Goal: Task Accomplishment & Management: Complete application form

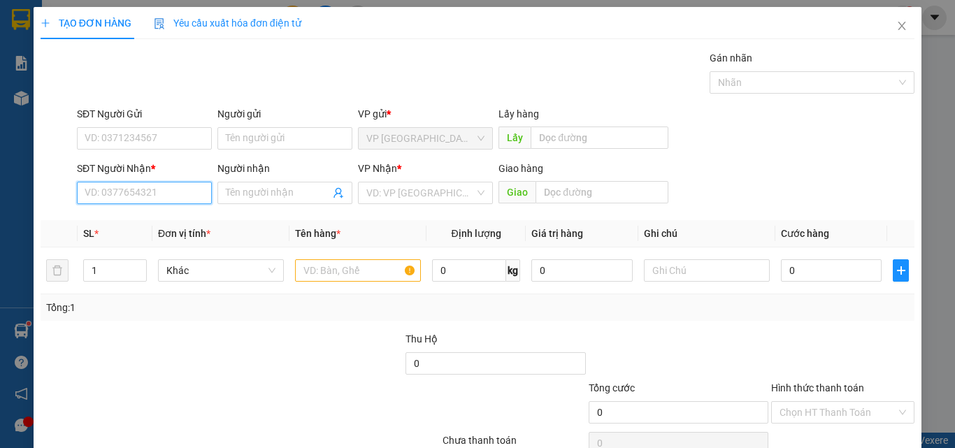
click at [150, 201] on input "SĐT Người Nhận *" at bounding box center [144, 193] width 135 height 22
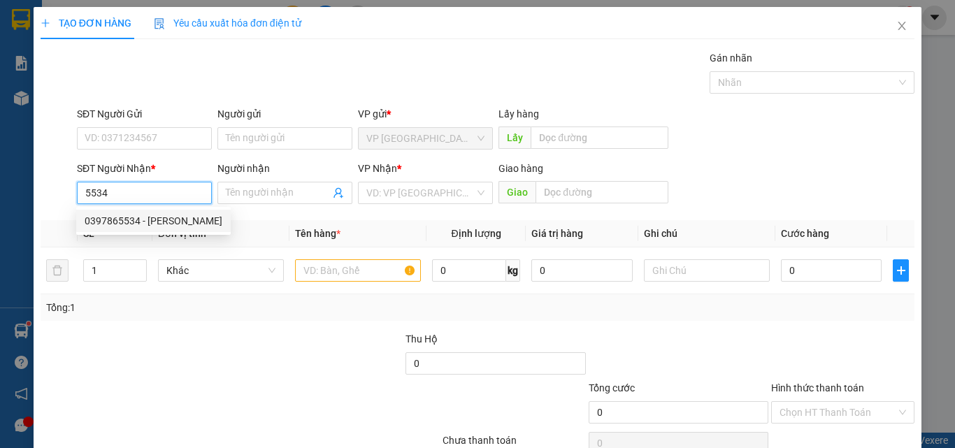
click at [149, 220] on div "0397865534 - [PERSON_NAME]" at bounding box center [154, 220] width 138 height 15
type input "0397865534"
type input "UYÊN"
type input "KM 32"
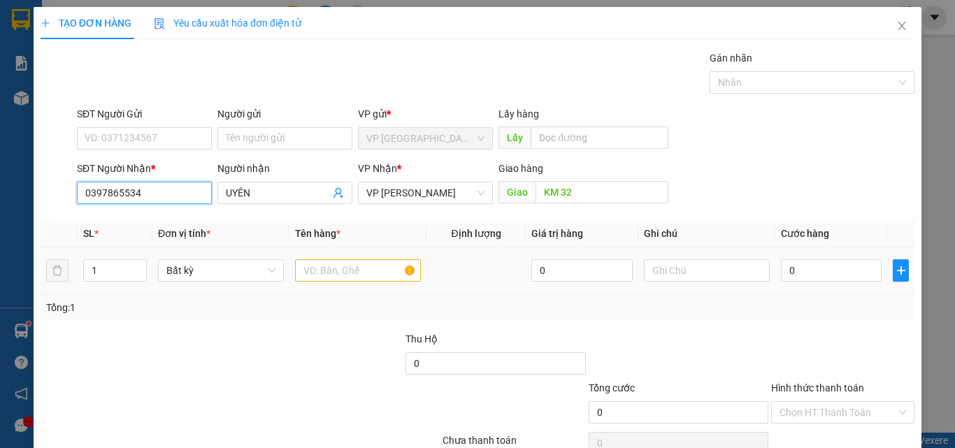
type input "0397865534"
click at [372, 283] on div at bounding box center [358, 271] width 126 height 28
click at [358, 271] on input "text" at bounding box center [358, 271] width 126 height 22
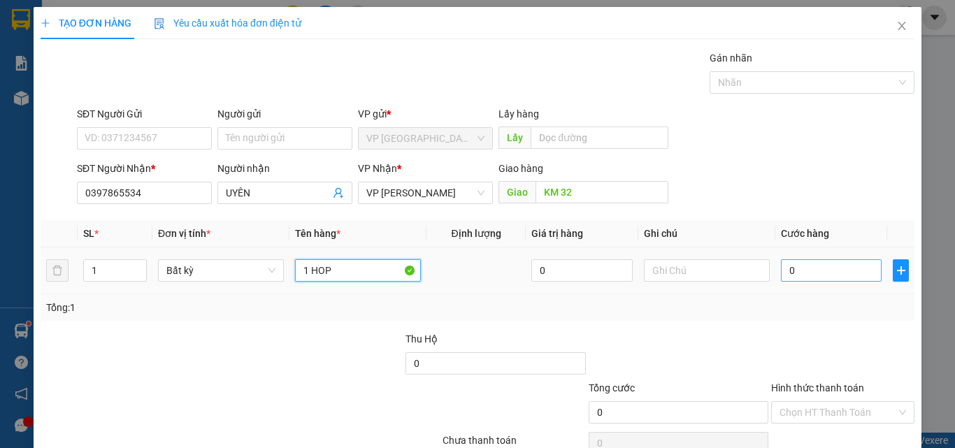
type input "1 HOP"
click at [818, 278] on input "0" at bounding box center [831, 271] width 101 height 22
type input "3"
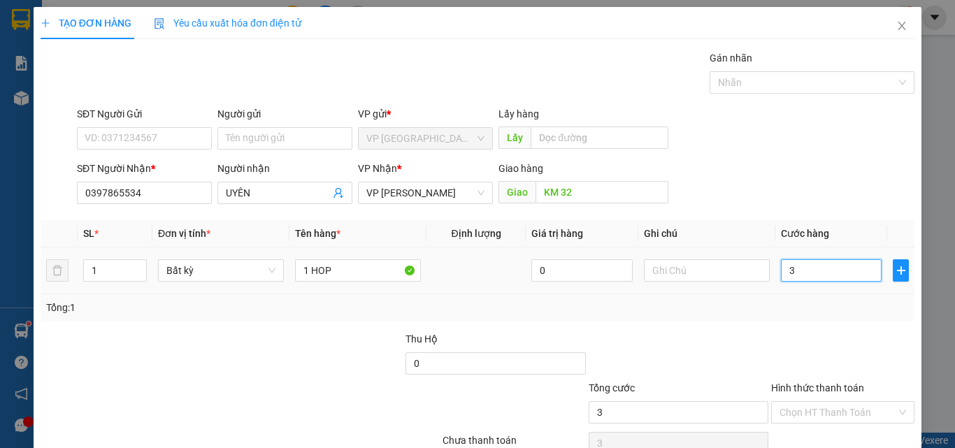
type input "30"
type input "300"
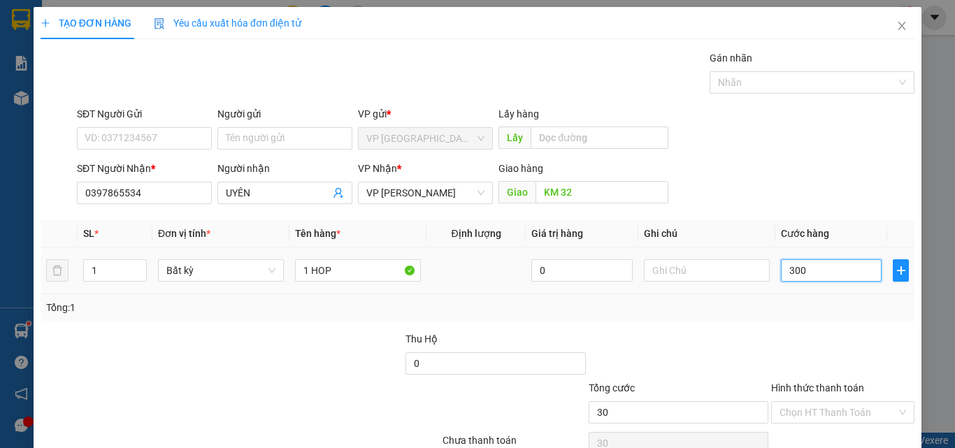
type input "300"
type input "3.000"
type input "30.000"
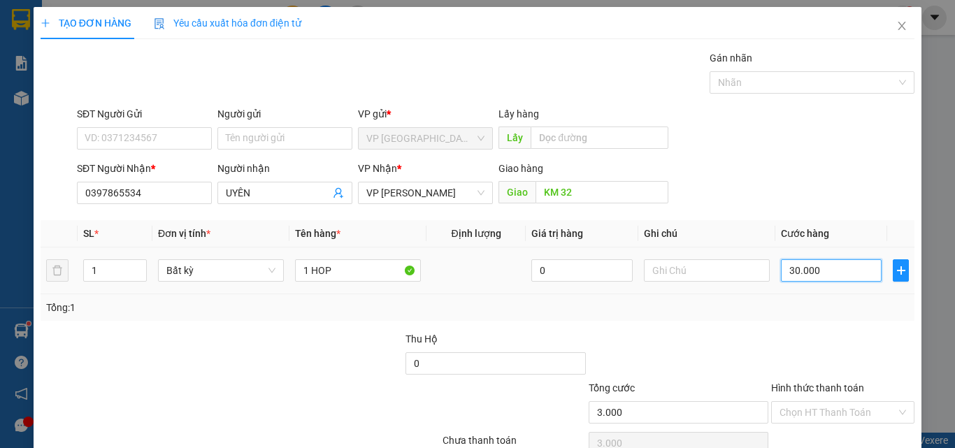
type input "30.000"
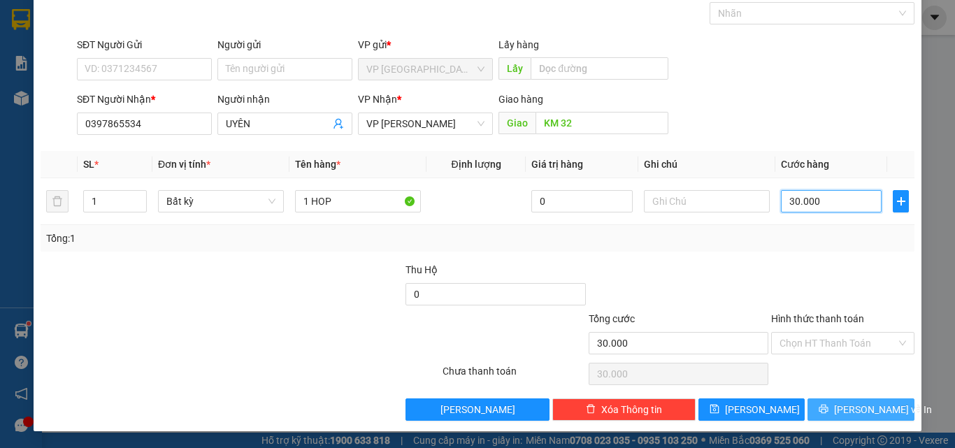
type input "30.000"
drag, startPoint x: 838, startPoint y: 414, endPoint x: 828, endPoint y: 377, distance: 38.3
click at [838, 410] on button "[PERSON_NAME] và In" at bounding box center [861, 410] width 107 height 22
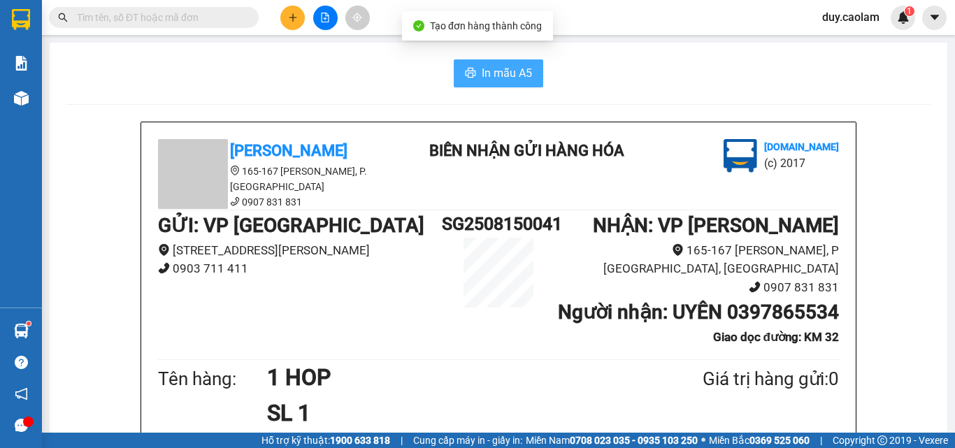
click at [465, 64] on button "In mẫu A5" at bounding box center [499, 73] width 90 height 28
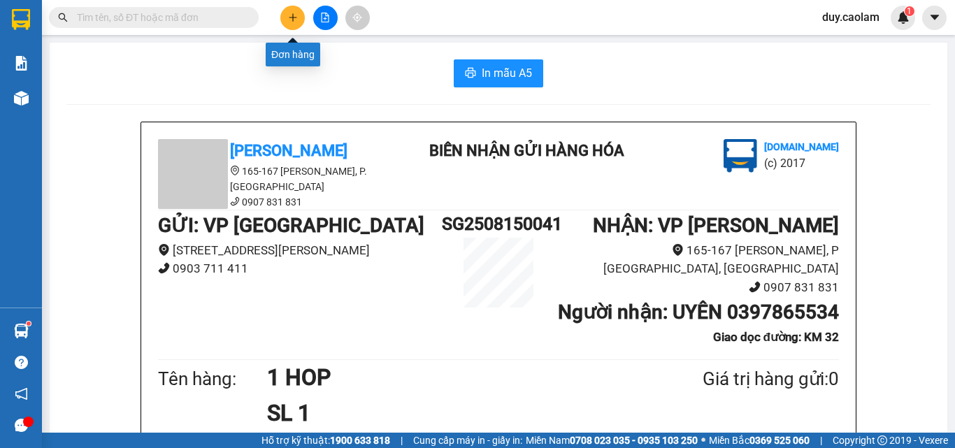
click at [295, 20] on icon "plus" at bounding box center [293, 18] width 10 height 10
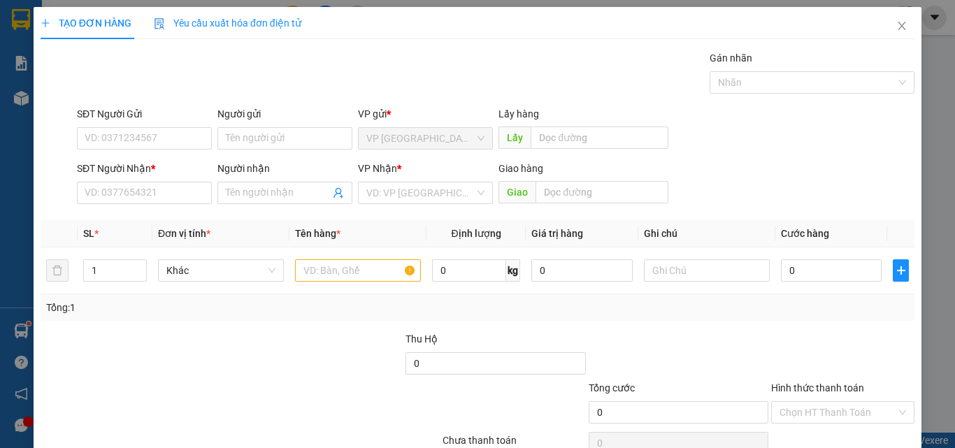
click at [115, 208] on div "SĐT Người Nhận * VD: 0377654321" at bounding box center [144, 185] width 135 height 49
click at [121, 201] on input "SĐT Người Nhận *" at bounding box center [144, 193] width 135 height 22
click at [127, 198] on input "425" at bounding box center [144, 193] width 135 height 22
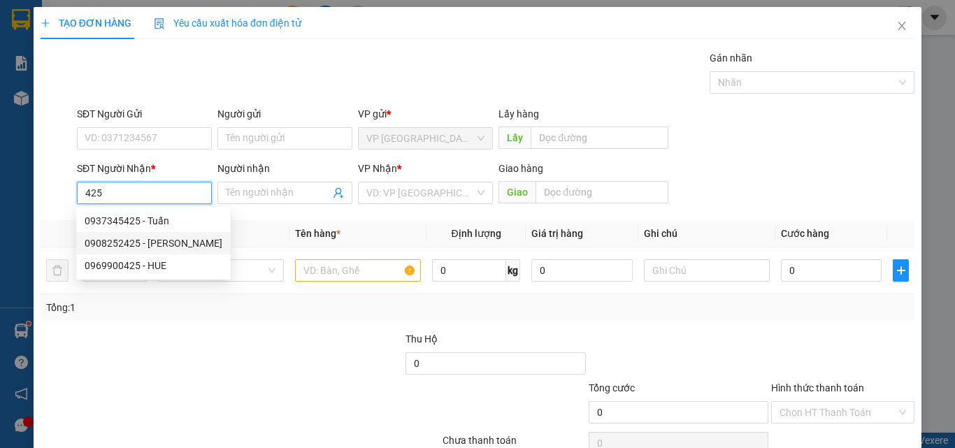
click at [157, 241] on div "0908252425 - [PERSON_NAME]" at bounding box center [154, 243] width 138 height 15
type input "0908252425"
type input "BAO"
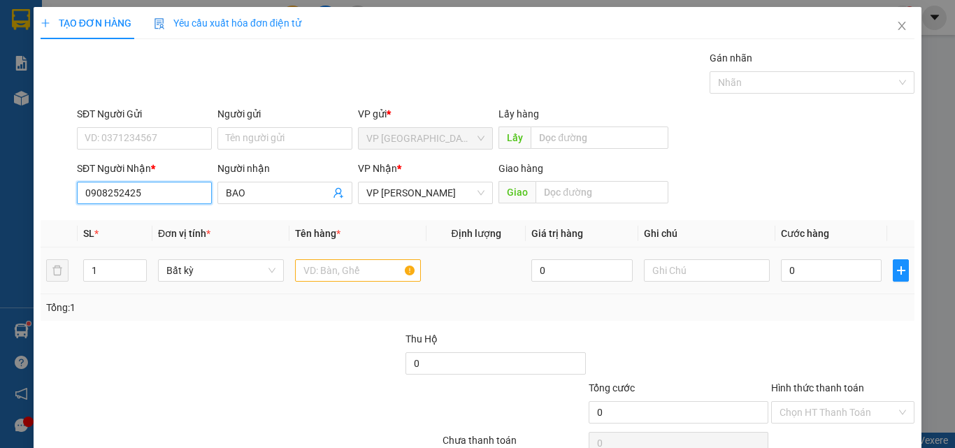
type input "0908252425"
click at [348, 273] on input "text" at bounding box center [358, 271] width 126 height 22
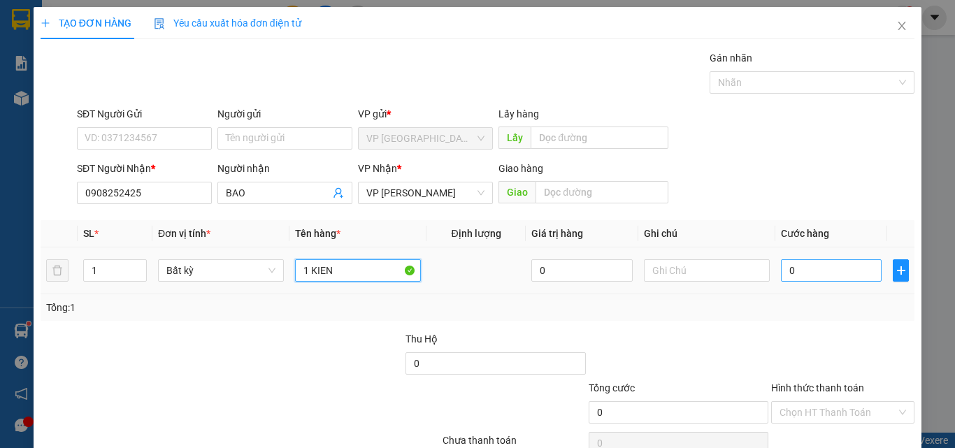
type input "1 KIEN"
click at [835, 271] on input "0" at bounding box center [831, 271] width 101 height 22
type input "2"
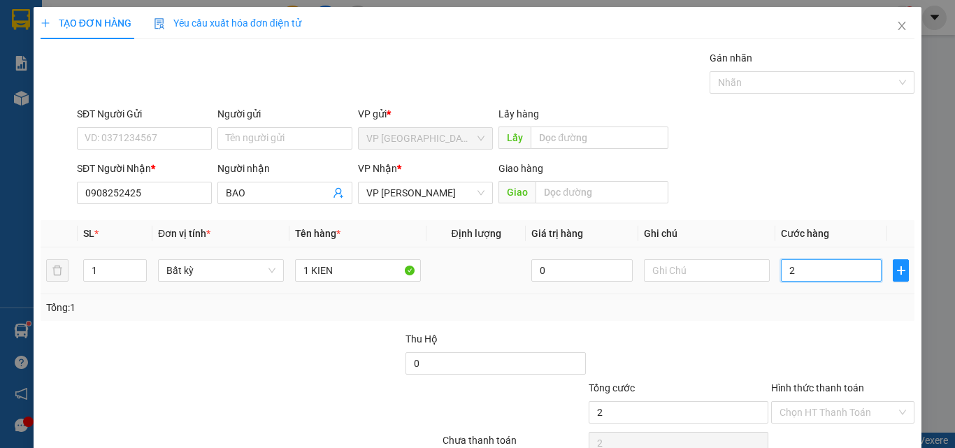
type input "0"
type input "03"
type input "3"
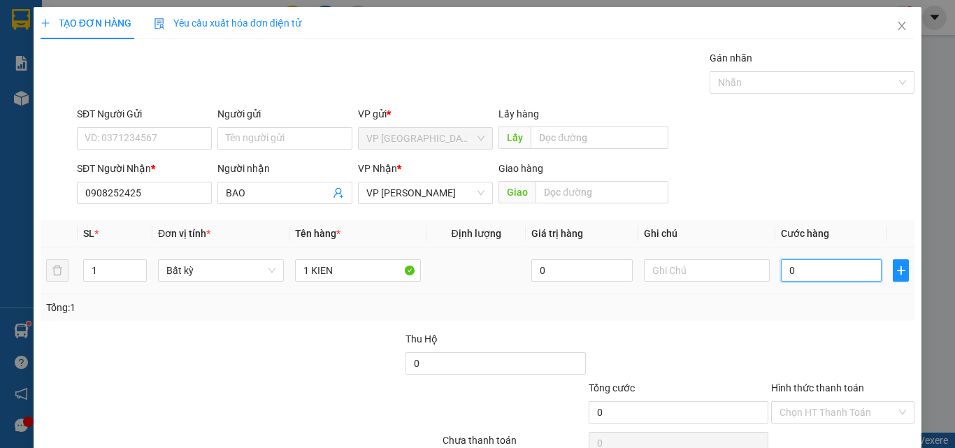
type input "3"
type input "030"
type input "30"
type input "0.300"
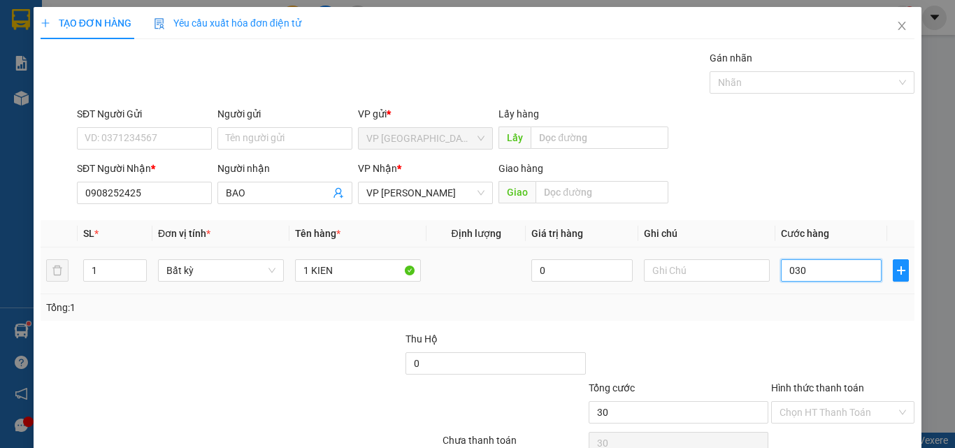
type input "300"
type input "03.000"
type input "3.000"
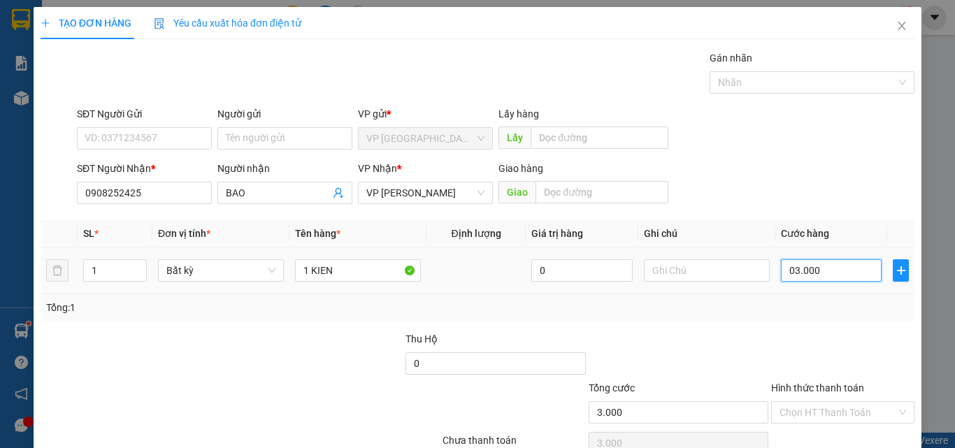
type input "030.000"
type input "30.000"
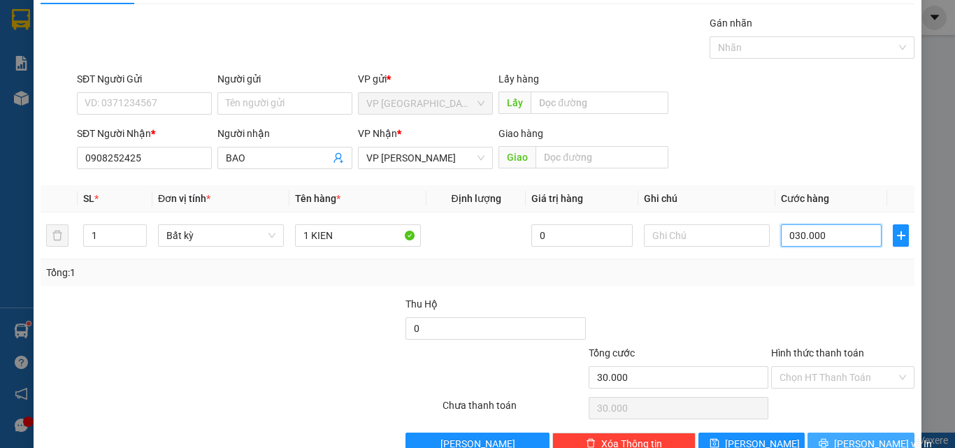
scroll to position [69, 0]
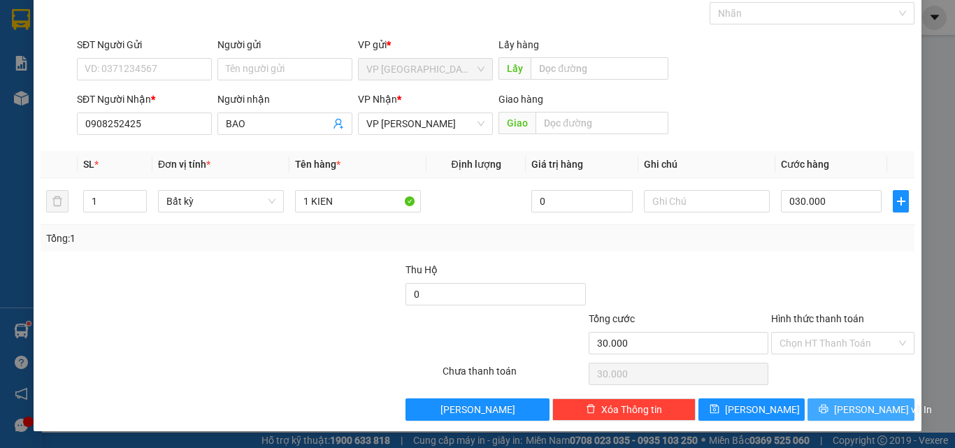
type input "30.000"
click at [829, 408] on icon "printer" at bounding box center [824, 409] width 10 height 10
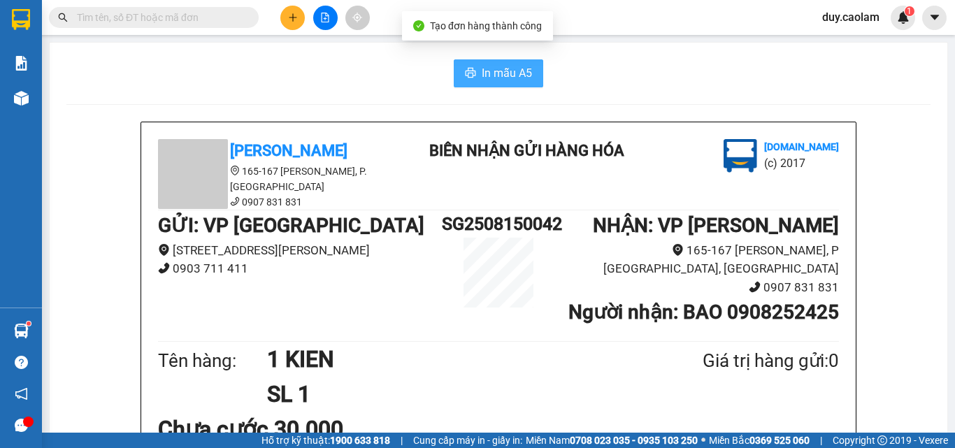
drag, startPoint x: 483, startPoint y: 73, endPoint x: 531, endPoint y: 142, distance: 83.8
click at [483, 73] on span "In mẫu A5" at bounding box center [507, 72] width 50 height 17
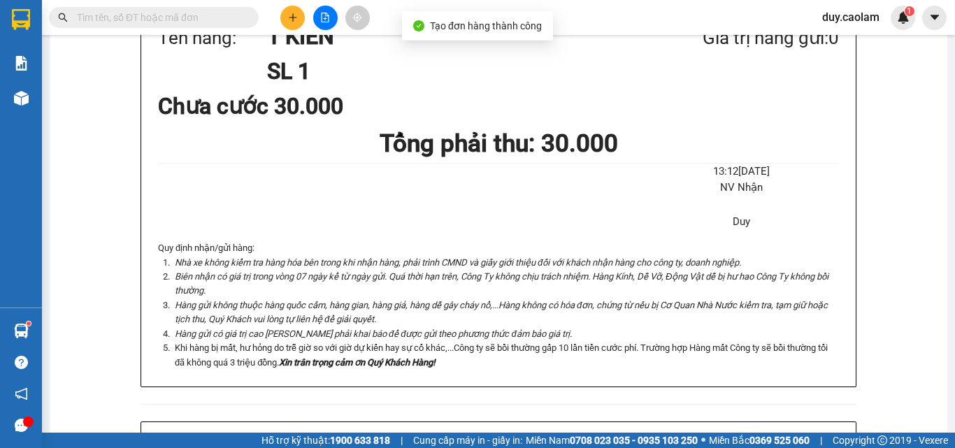
scroll to position [350, 0]
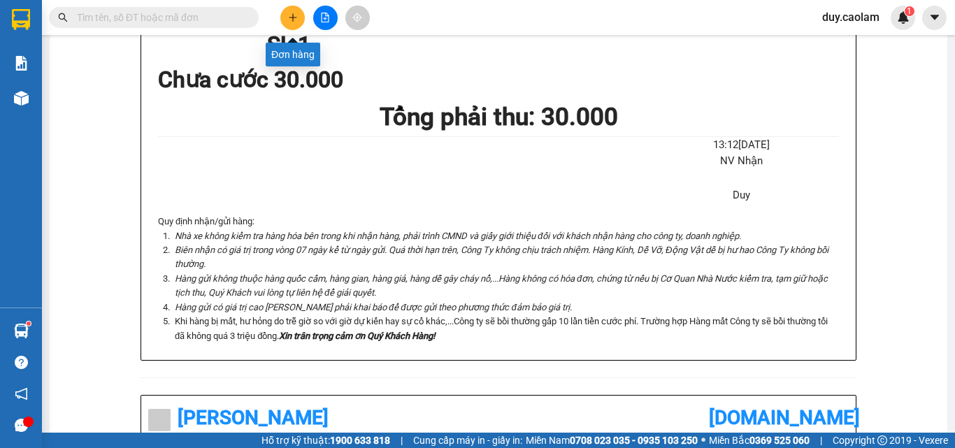
click at [294, 17] on icon "plus" at bounding box center [293, 17] width 8 height 1
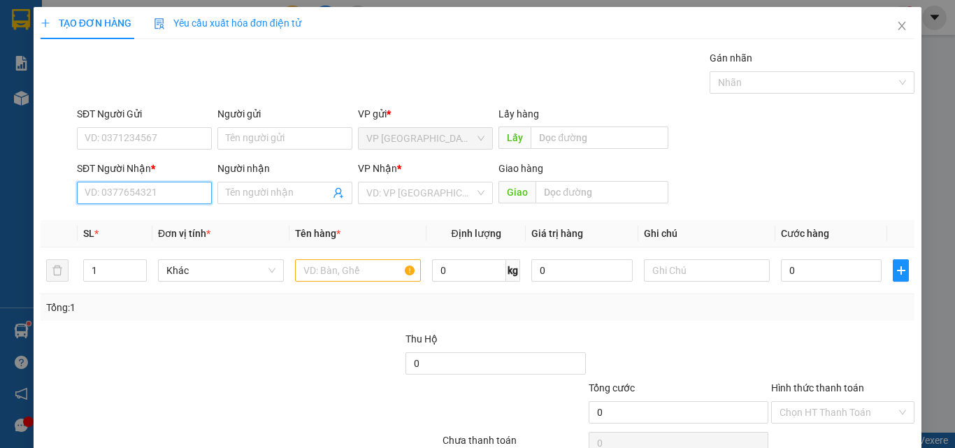
click at [152, 192] on input "SĐT Người Nhận *" at bounding box center [144, 193] width 135 height 22
click at [166, 197] on input "2225" at bounding box center [144, 193] width 135 height 22
click at [80, 195] on input "2225" at bounding box center [144, 193] width 135 height 22
click at [143, 193] on input "52225" at bounding box center [144, 193] width 135 height 22
drag, startPoint x: 155, startPoint y: 221, endPoint x: 329, endPoint y: 252, distance: 176.9
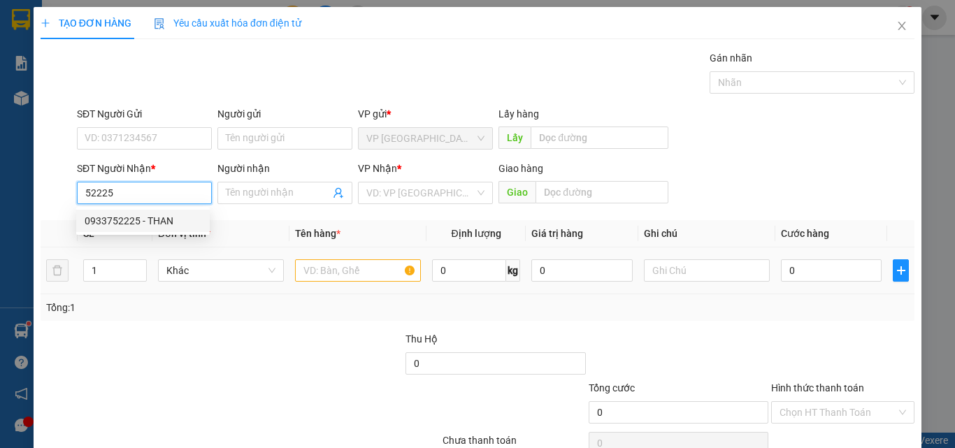
click at [155, 222] on div "0933752225 - THAN" at bounding box center [143, 220] width 117 height 15
type input "0933752225"
type input "THAN"
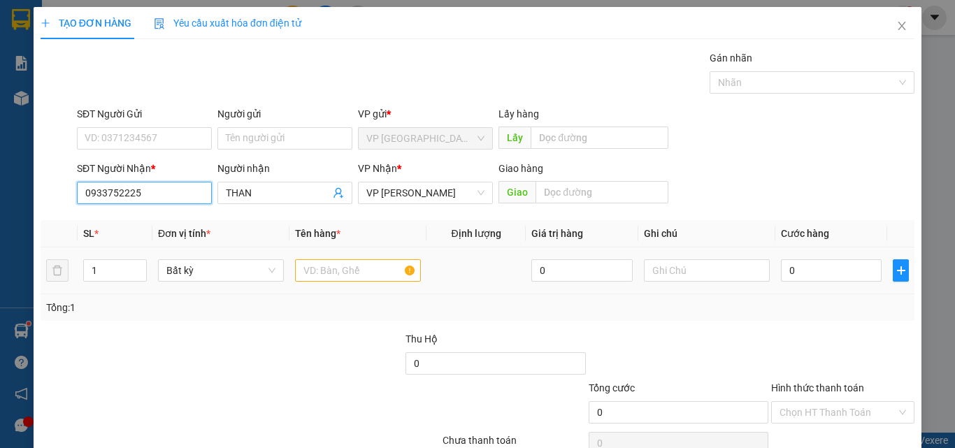
type input "0933752225"
click at [350, 269] on input "text" at bounding box center [358, 271] width 126 height 22
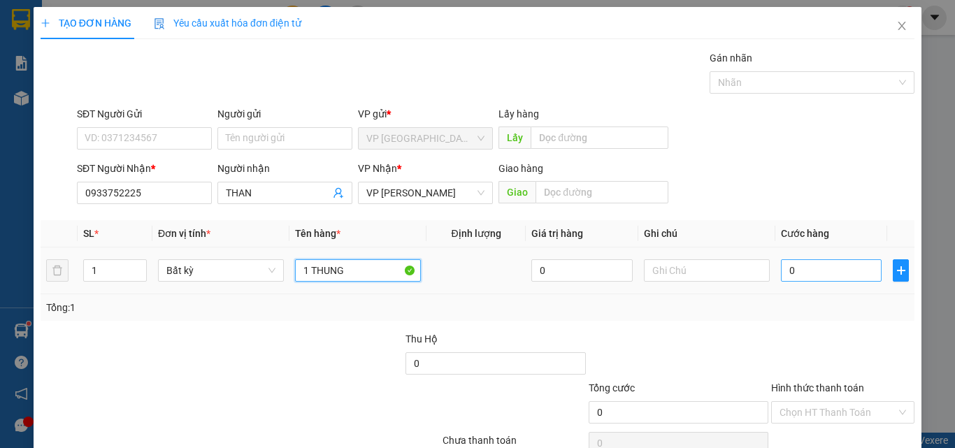
type input "1 THUNG"
click at [807, 269] on input "0" at bounding box center [831, 271] width 101 height 22
type input "4"
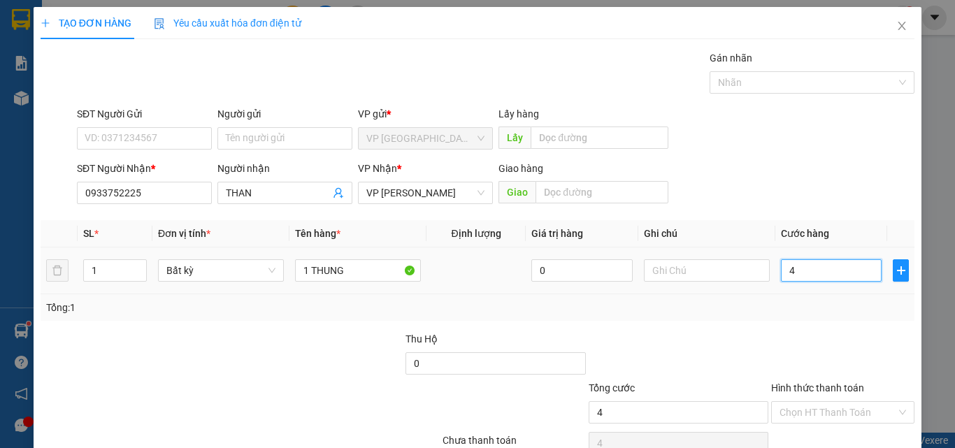
type input "40"
type input "400"
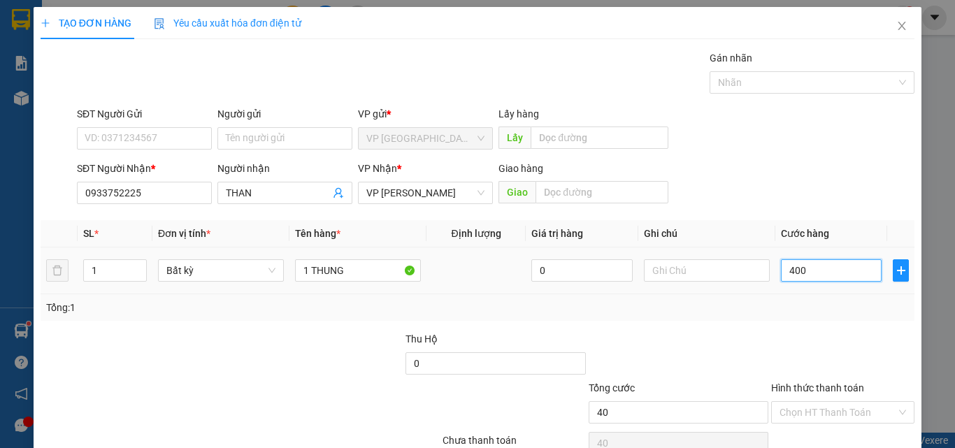
type input "400"
type input "4.000"
type input "40.000"
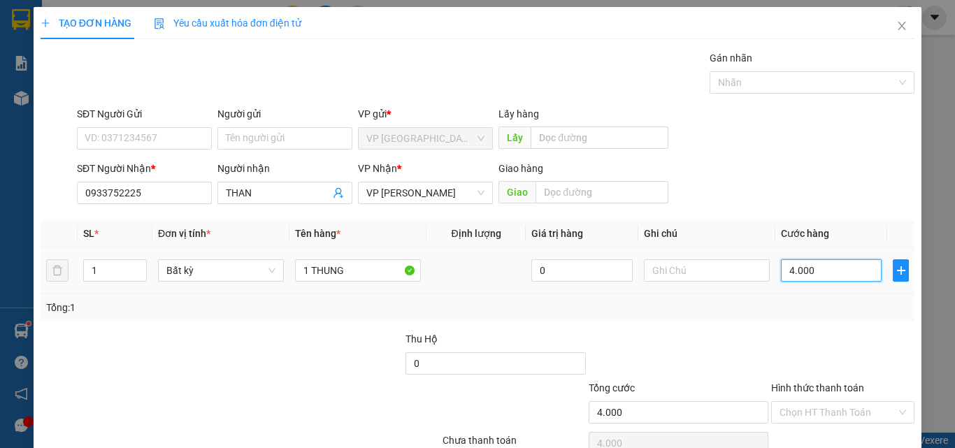
type input "40.000"
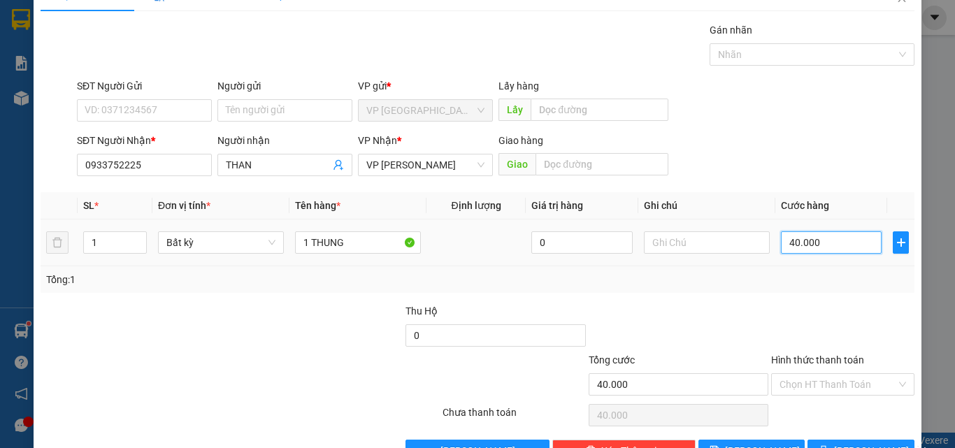
scroll to position [69, 0]
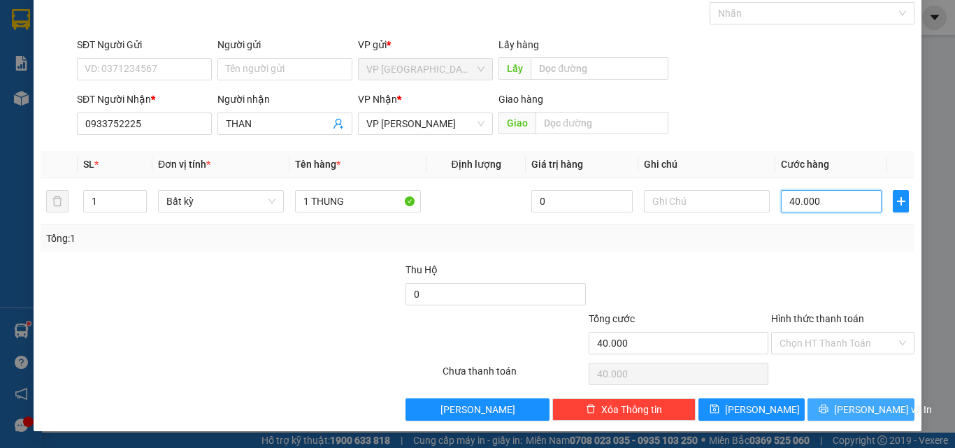
type input "40.000"
click at [827, 412] on icon "printer" at bounding box center [824, 409] width 10 height 10
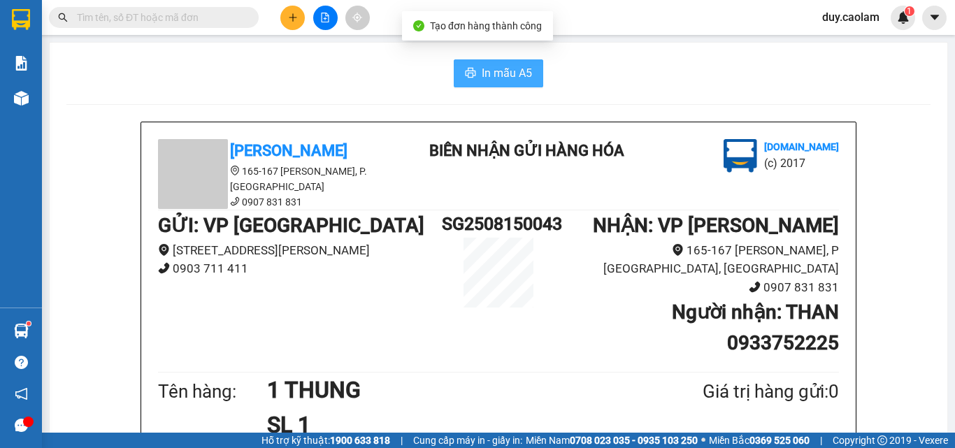
drag, startPoint x: 511, startPoint y: 73, endPoint x: 549, endPoint y: 142, distance: 79.2
click at [509, 73] on span "In mẫu A5" at bounding box center [507, 72] width 50 height 17
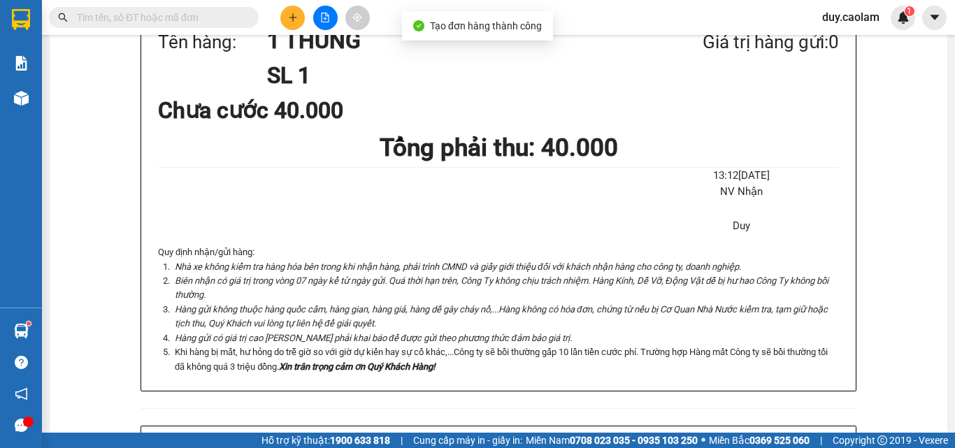
scroll to position [140, 0]
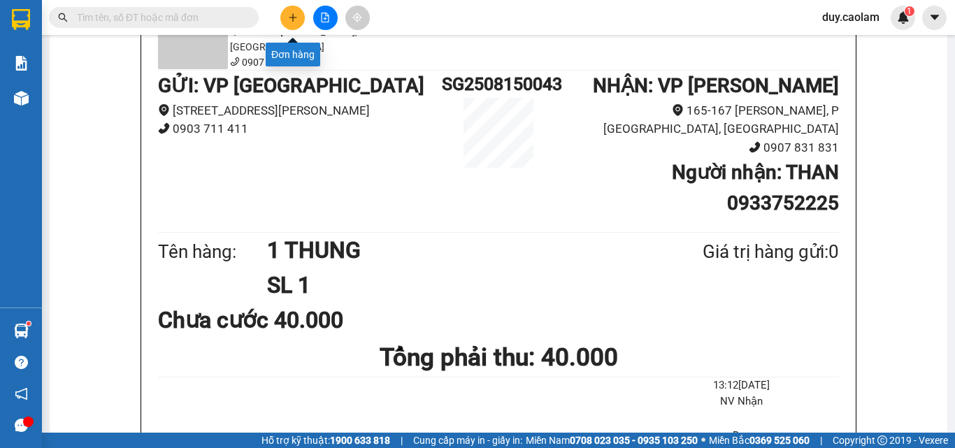
click at [292, 17] on icon "plus" at bounding box center [293, 18] width 10 height 10
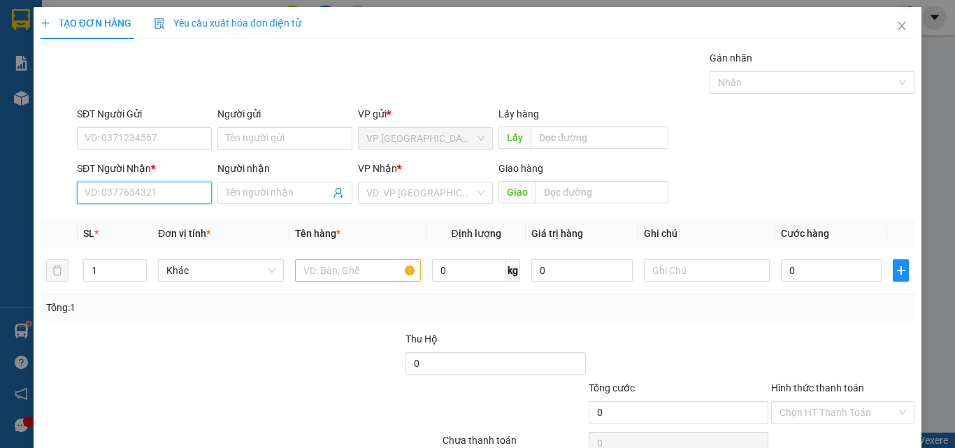
click at [155, 196] on input "SĐT Người Nhận *" at bounding box center [144, 193] width 135 height 22
click at [164, 191] on input "7776" at bounding box center [144, 193] width 135 height 22
click at [166, 221] on div "0352777776 - PHUC THINH" at bounding box center [145, 220] width 120 height 15
type input "0352777776"
type input "PHUC THINH"
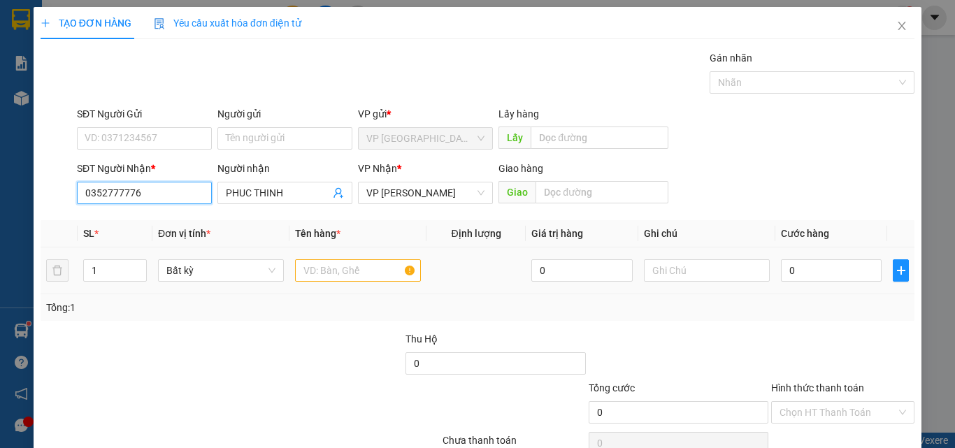
type input "0352777776"
click at [376, 276] on input "text" at bounding box center [358, 271] width 126 height 22
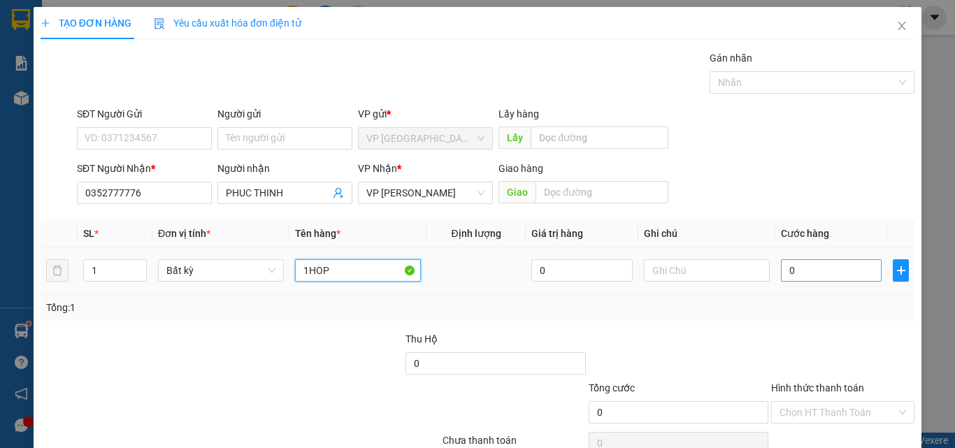
type input "1HOP"
click at [813, 270] on input "0" at bounding box center [831, 271] width 101 height 22
type input "3"
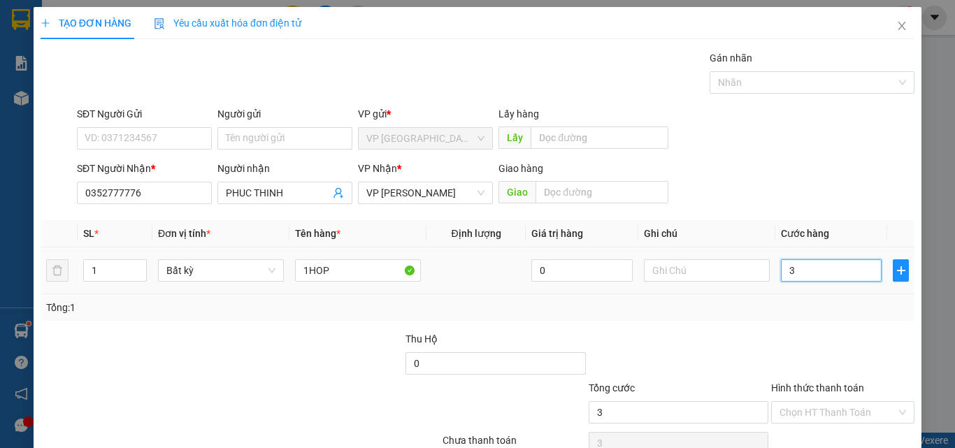
type input "30"
type input "300"
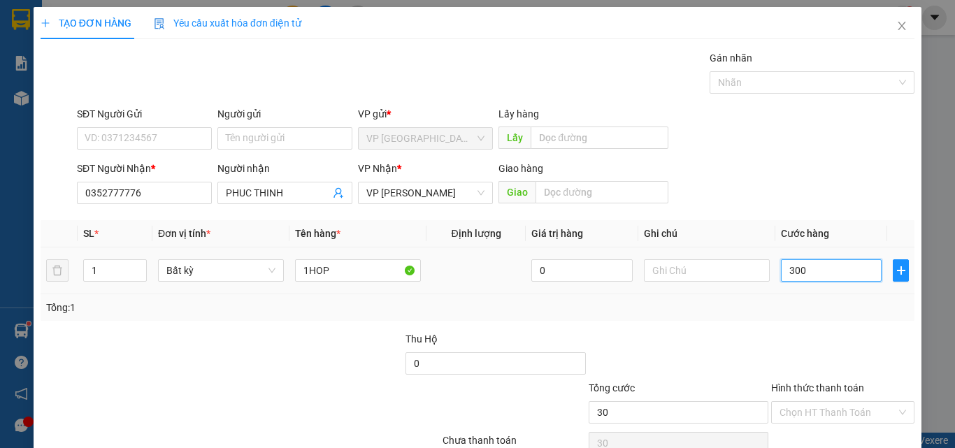
type input "300"
type input "3.000"
type input "30.000"
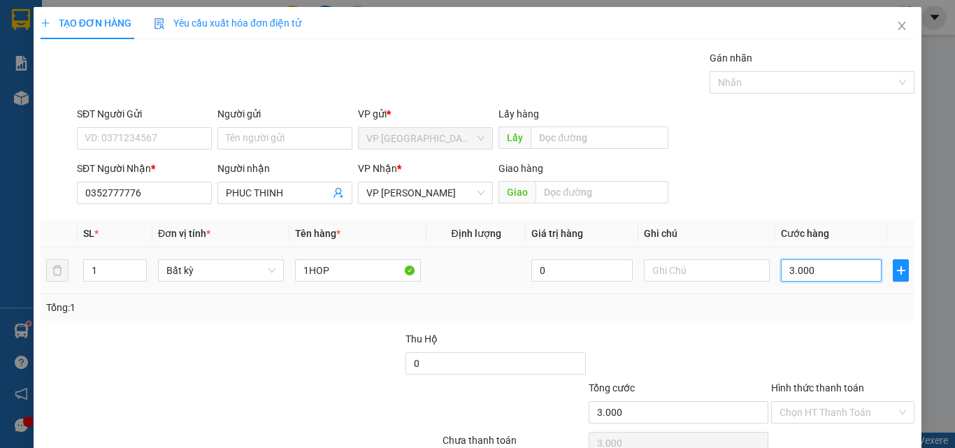
type input "30.000"
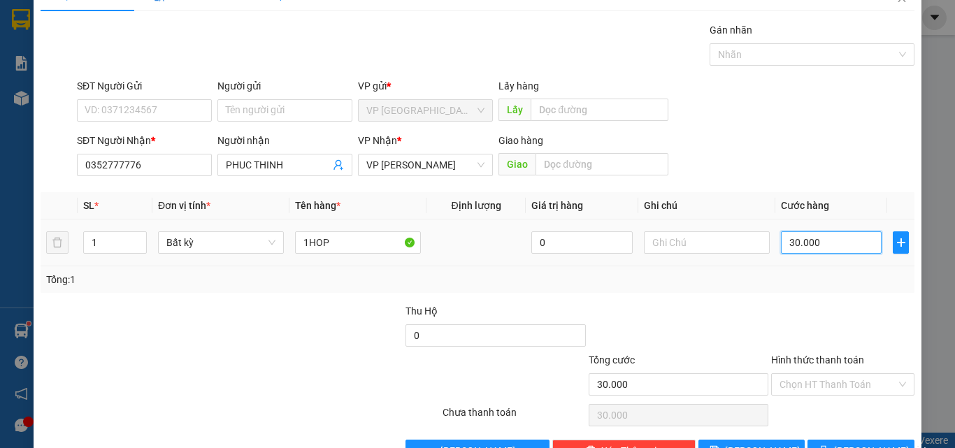
scroll to position [69, 0]
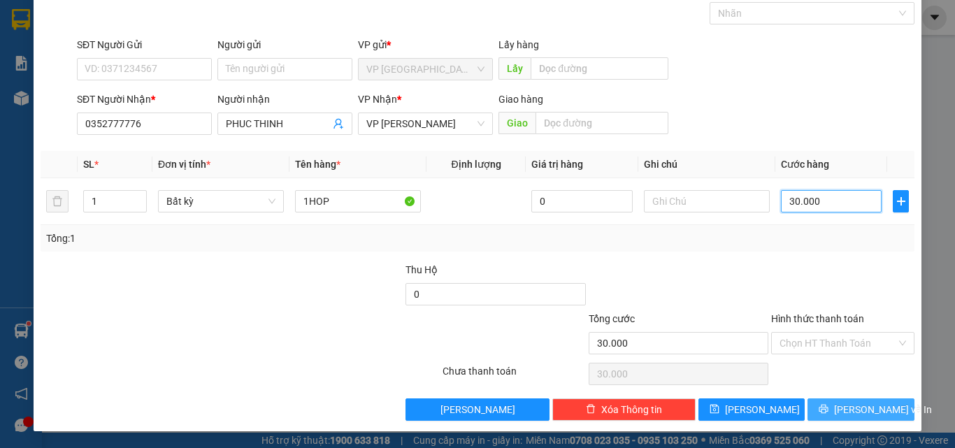
type input "30.000"
click at [822, 406] on button "[PERSON_NAME] và In" at bounding box center [861, 410] width 107 height 22
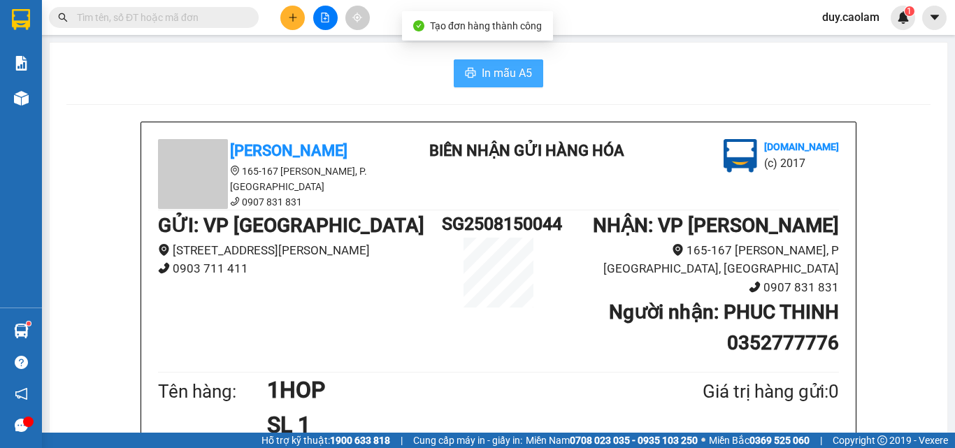
drag, startPoint x: 511, startPoint y: 71, endPoint x: 520, endPoint y: 119, distance: 49.2
click at [510, 71] on span "In mẫu A5" at bounding box center [507, 72] width 50 height 17
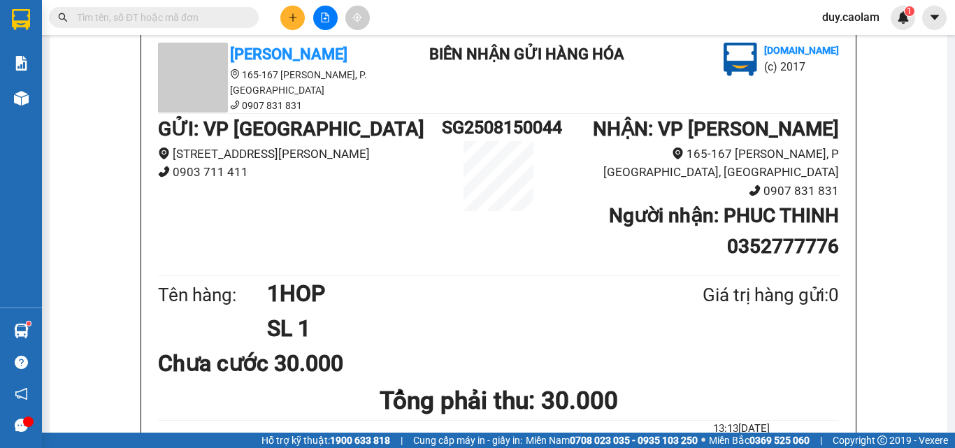
scroll to position [70, 0]
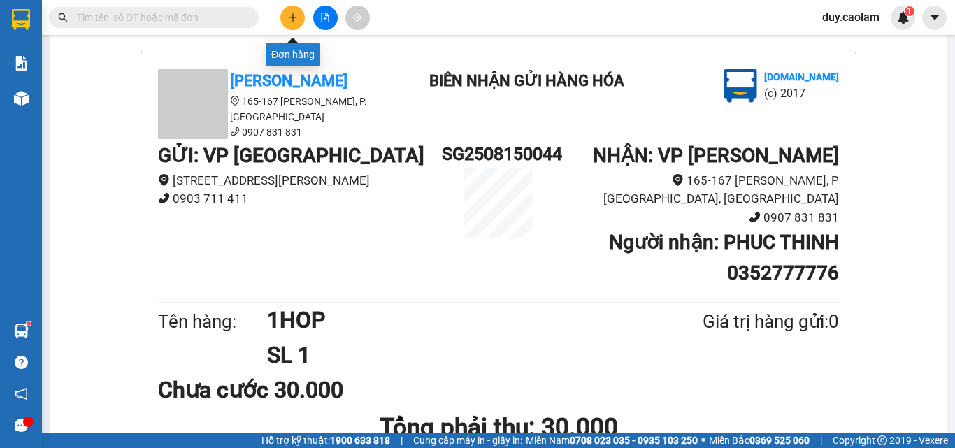
click at [295, 15] on icon "plus" at bounding box center [293, 18] width 10 height 10
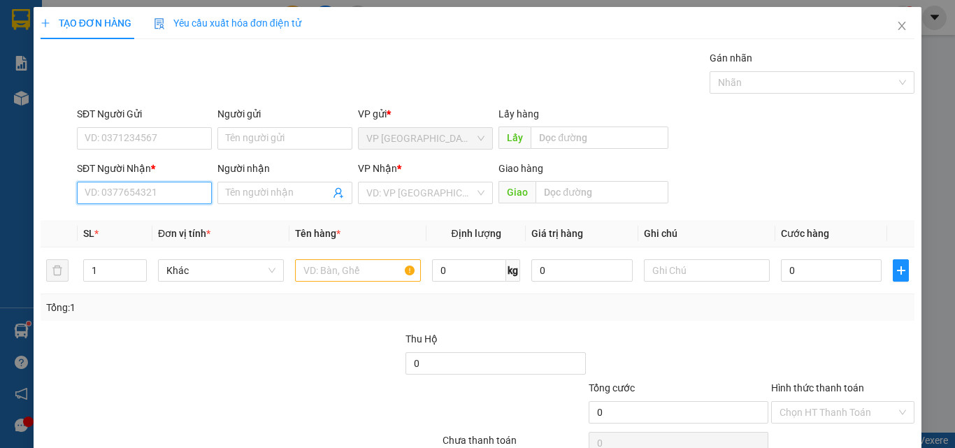
click at [125, 188] on input "SĐT Người Nhận *" at bounding box center [144, 193] width 135 height 22
click at [131, 187] on input "419" at bounding box center [144, 193] width 135 height 22
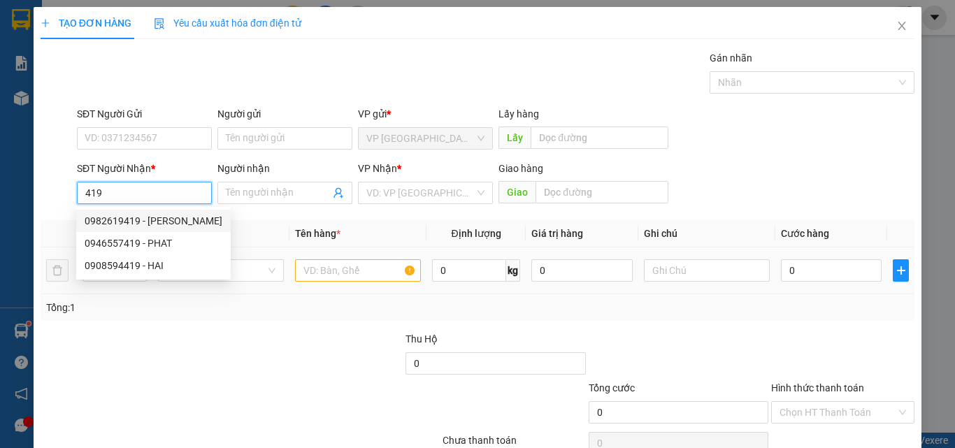
drag, startPoint x: 173, startPoint y: 220, endPoint x: 300, endPoint y: 273, distance: 138.0
click at [176, 221] on div "0982619419 - [PERSON_NAME]" at bounding box center [154, 220] width 138 height 15
type input "0982619419"
type input "[PERSON_NAME]"
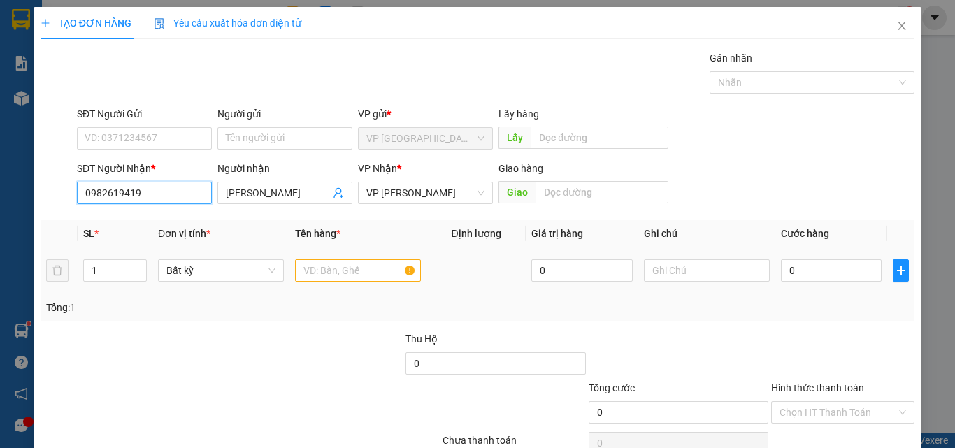
type input "0982619419"
click at [325, 267] on input "text" at bounding box center [358, 271] width 126 height 22
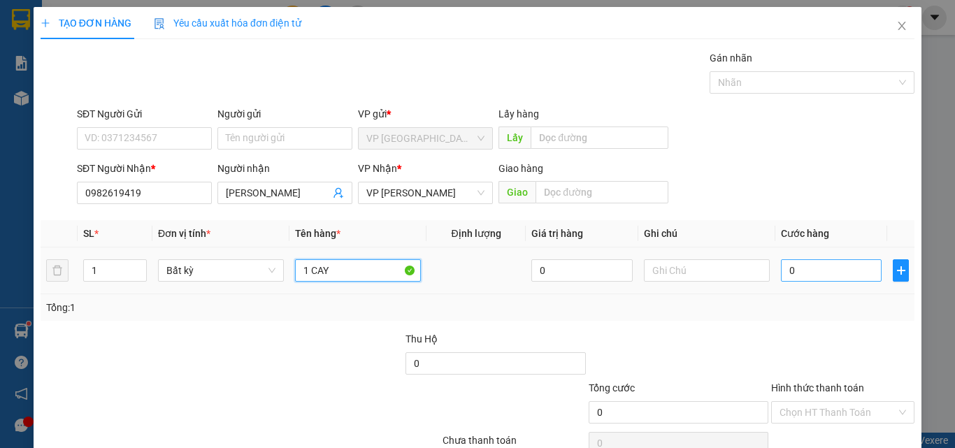
type input "1 CAY"
click at [860, 266] on input "0" at bounding box center [831, 271] width 101 height 22
type input "4"
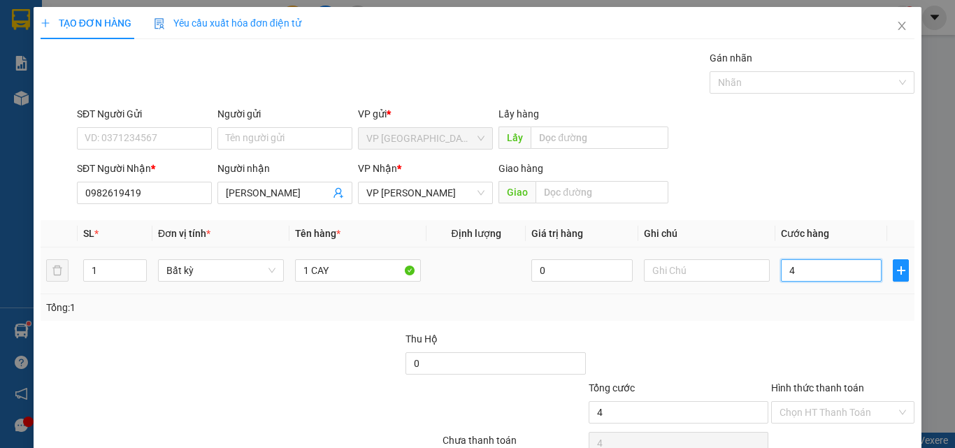
type input "40"
type input "400"
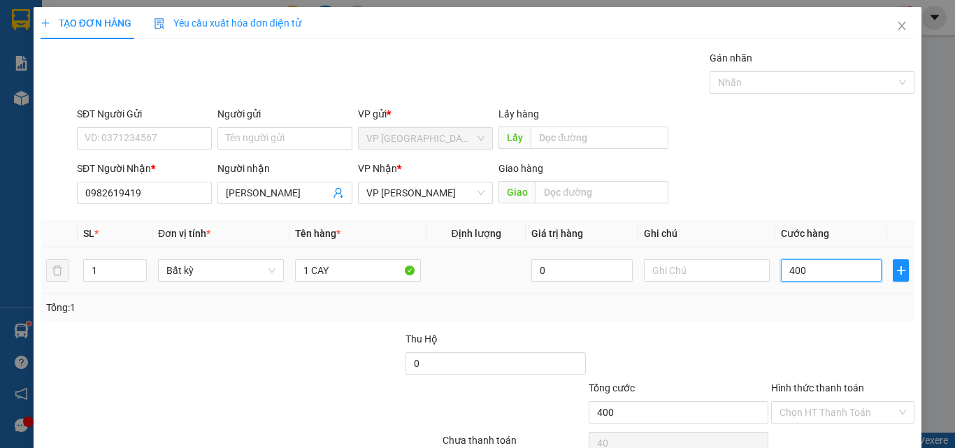
type input "400"
type input "40.000"
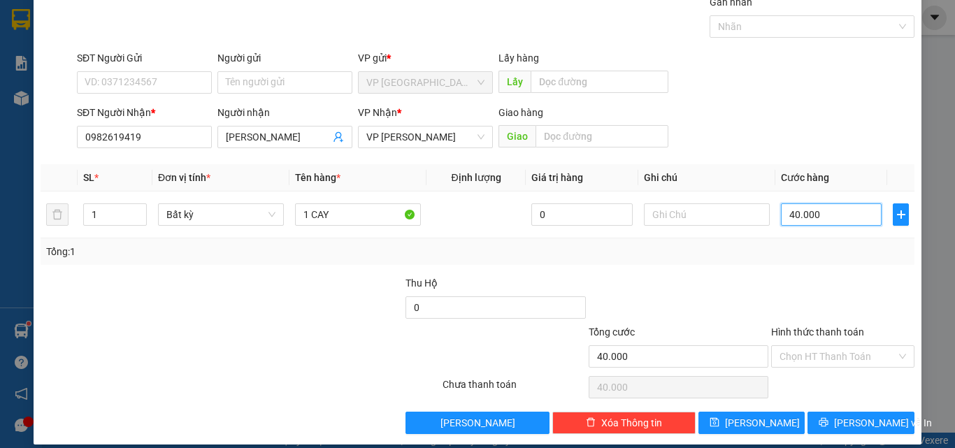
scroll to position [69, 0]
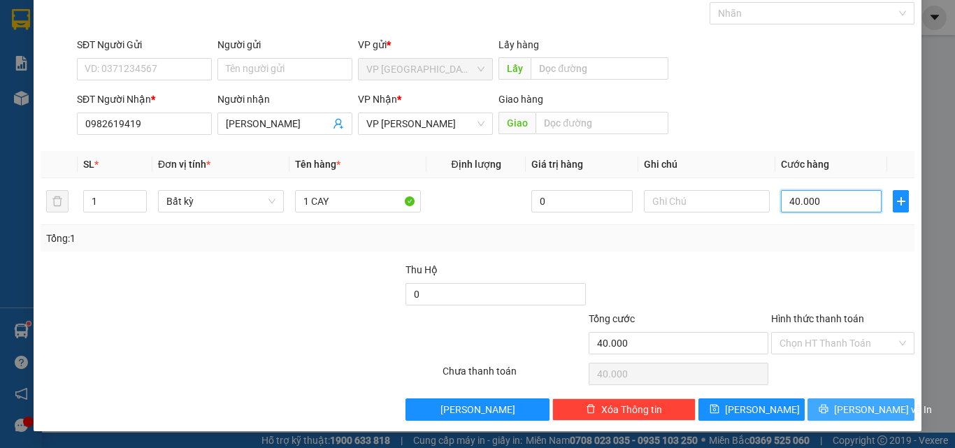
type input "40.000"
click at [844, 406] on span "[PERSON_NAME] và In" at bounding box center [883, 409] width 98 height 15
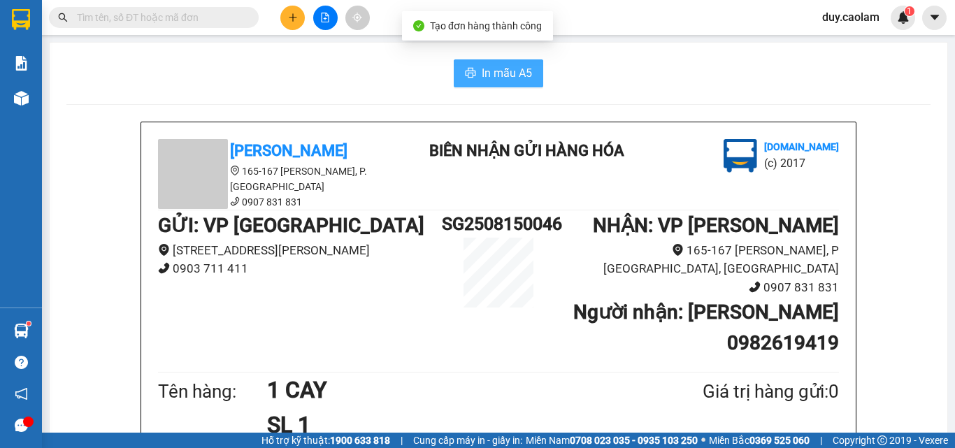
click at [509, 76] on span "In mẫu A5" at bounding box center [507, 72] width 50 height 17
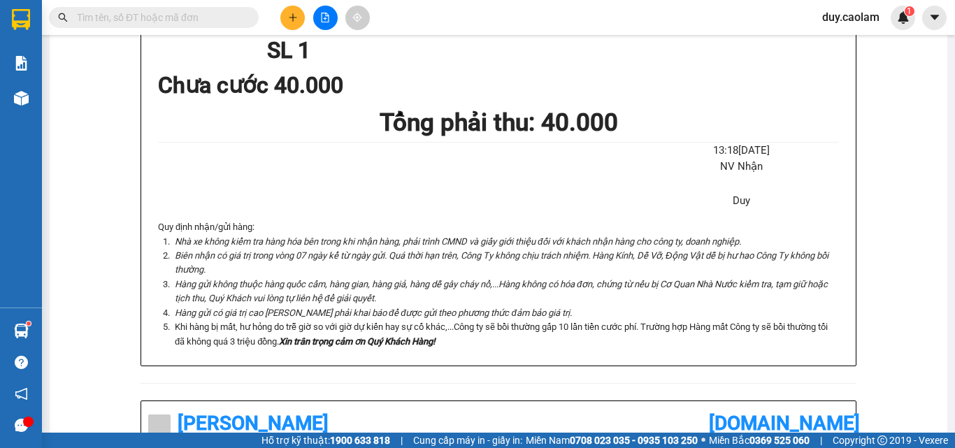
scroll to position [350, 0]
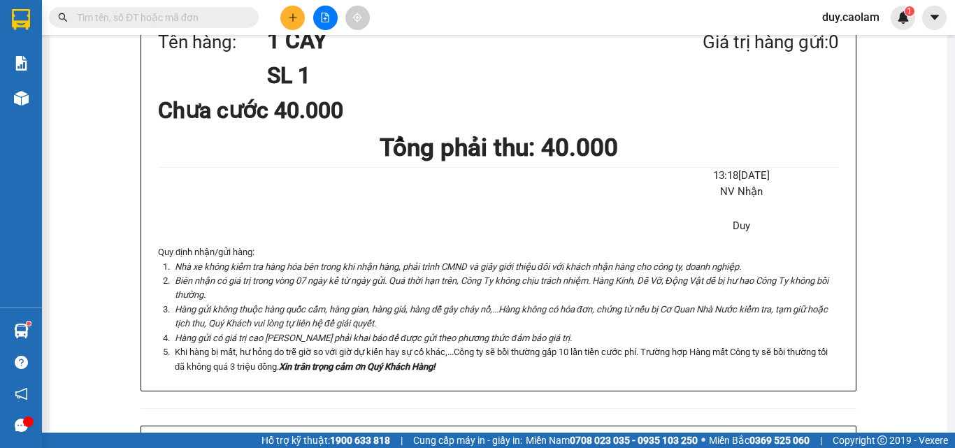
click at [289, 22] on button at bounding box center [292, 18] width 24 height 24
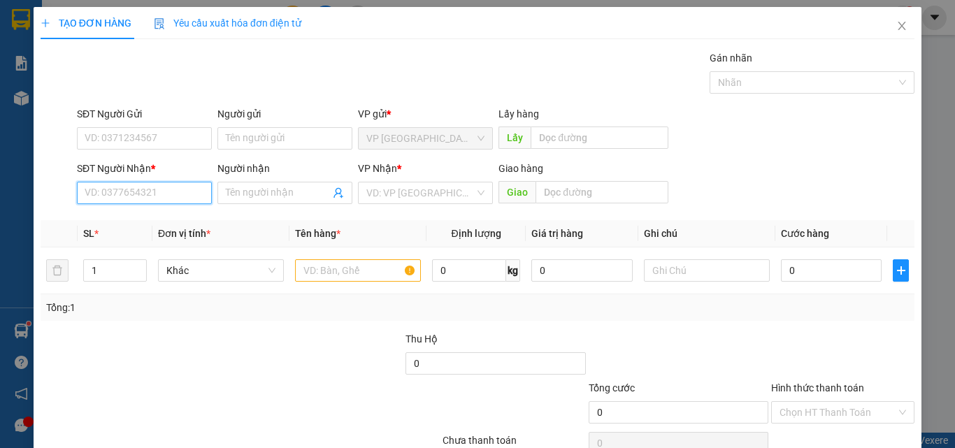
click at [162, 200] on input "SĐT Người Nhận *" at bounding box center [144, 193] width 135 height 22
click at [166, 190] on input "769" at bounding box center [144, 193] width 135 height 22
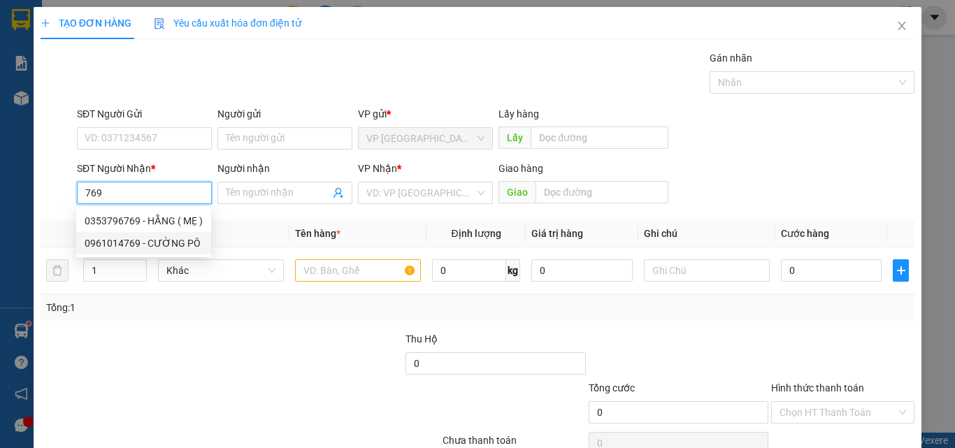
drag, startPoint x: 145, startPoint y: 216, endPoint x: 153, endPoint y: 242, distance: 27.2
click at [152, 242] on div "0353796769 - HẰNG ( MẸ ) 0961014769 - [PERSON_NAME]" at bounding box center [143, 232] width 135 height 45
click at [153, 242] on div "0961014769 - CƯỜNG PÔ" at bounding box center [144, 243] width 118 height 15
type input "0961014769"
type input "CƯỜNG PÔ"
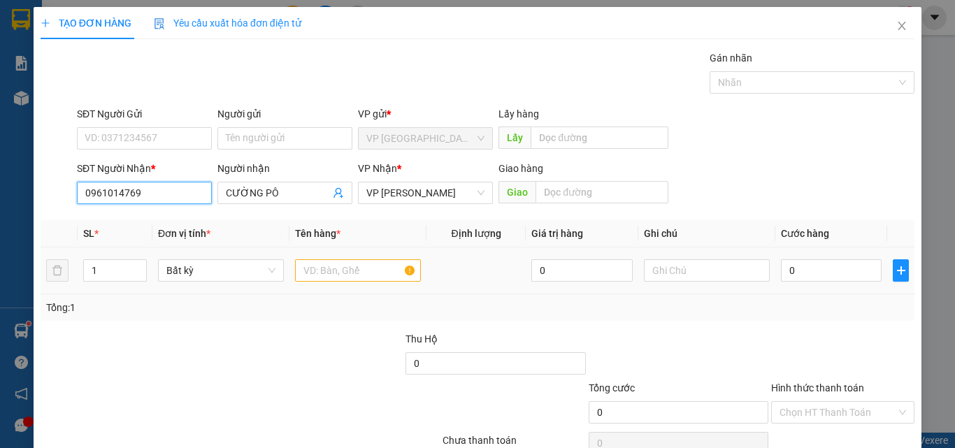
type input "0961014769"
click at [334, 281] on input "text" at bounding box center [358, 271] width 126 height 22
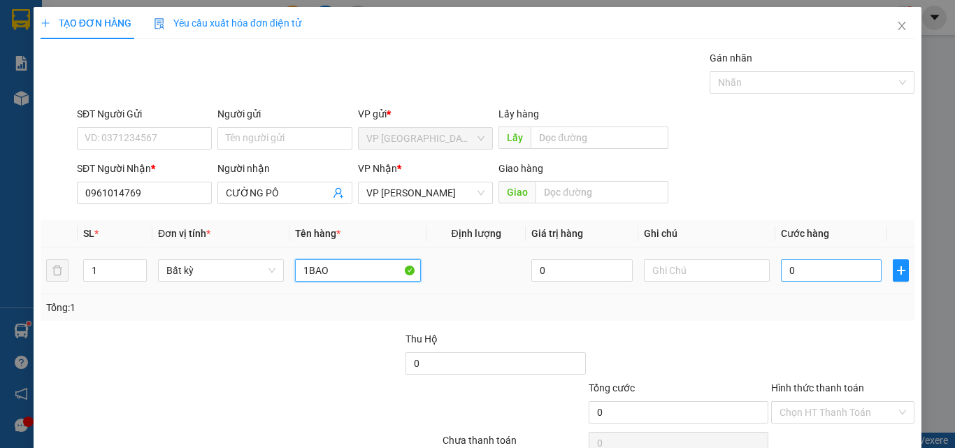
type input "1BAO"
click at [799, 269] on input "0" at bounding box center [831, 271] width 101 height 22
type input "5"
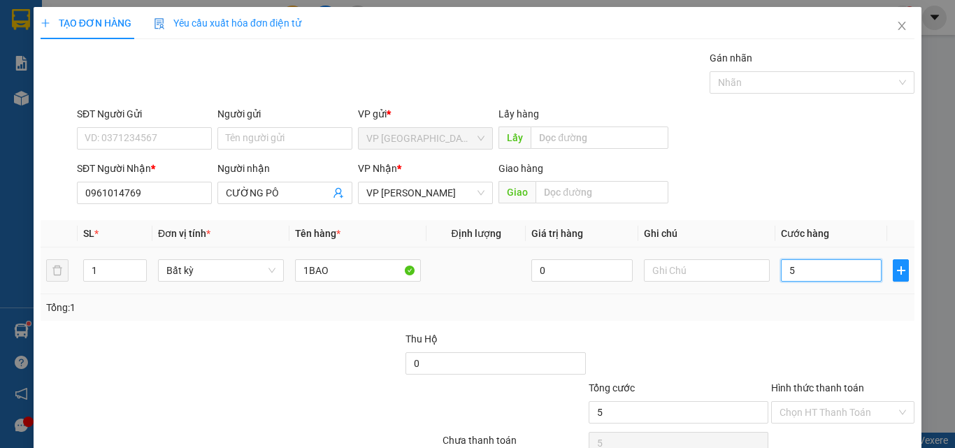
type input "50"
type input "500"
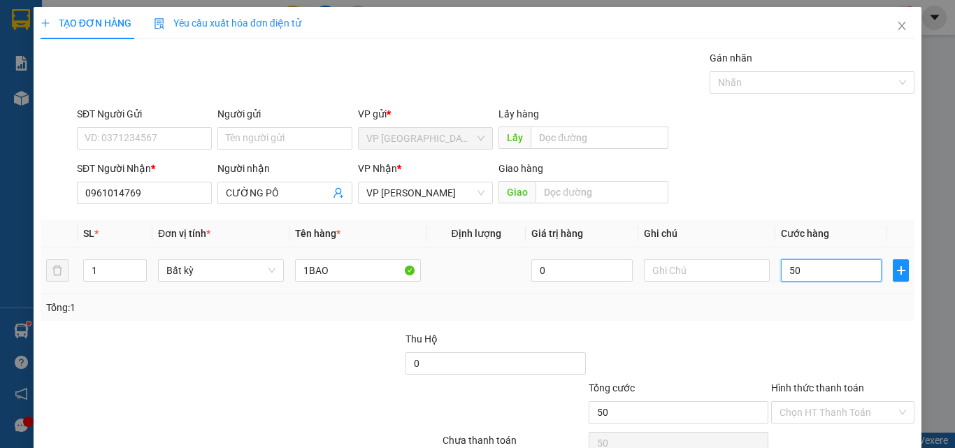
type input "500"
type input "5.000"
type input "50.000"
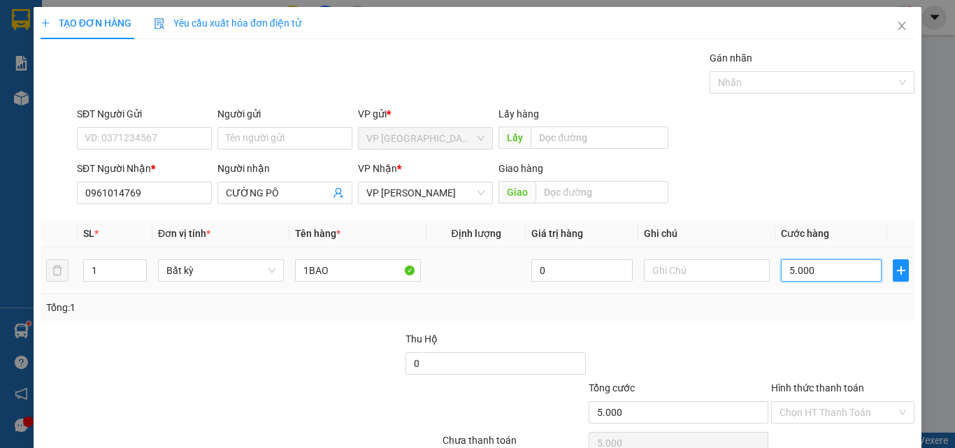
type input "50.000"
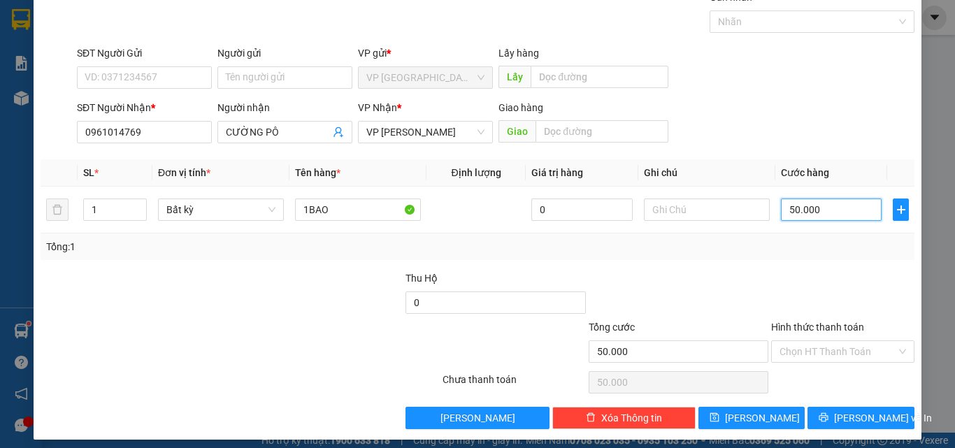
scroll to position [69, 0]
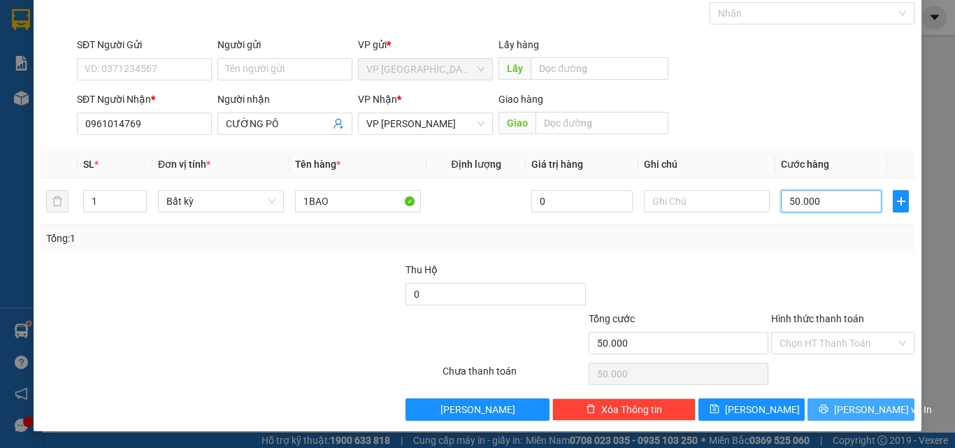
type input "50.000"
click at [843, 410] on span "[PERSON_NAME] và In" at bounding box center [883, 409] width 98 height 15
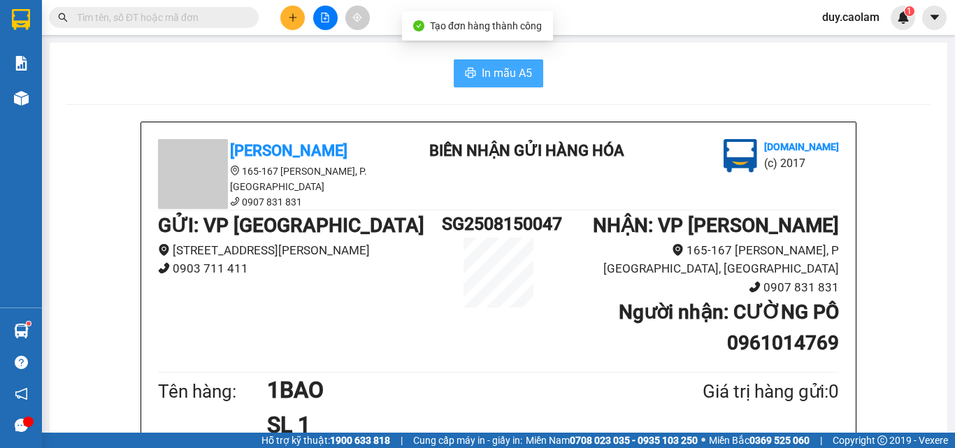
click at [488, 72] on span "In mẫu A5" at bounding box center [507, 72] width 50 height 17
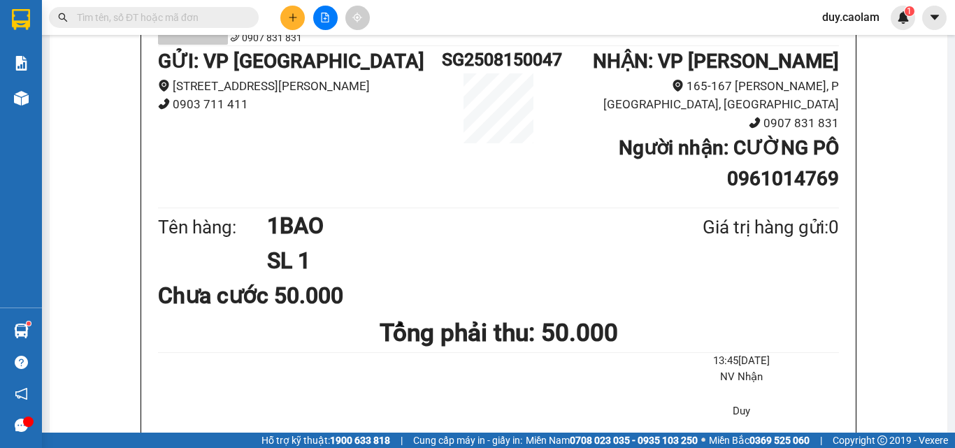
scroll to position [140, 0]
